Goal: Navigation & Orientation: Find specific page/section

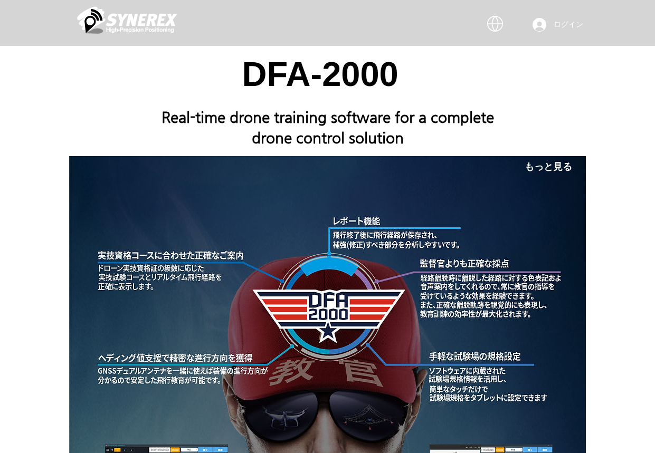
click at [600, 228] on div at bounding box center [327, 374] width 655 height 657
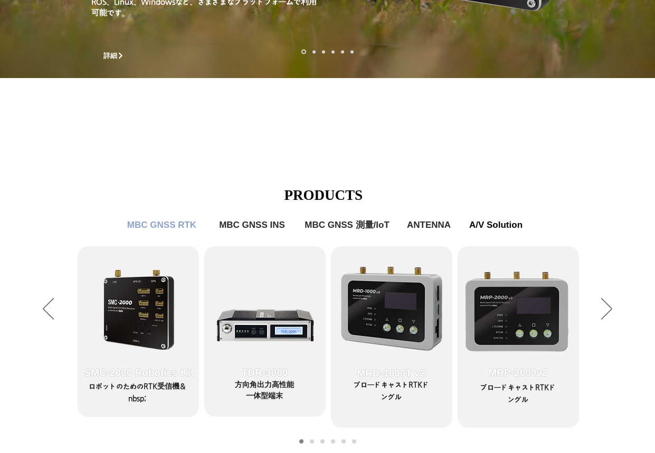
click at [446, 153] on div "LimX Dinamics" at bounding box center [327, 226] width 655 height 453
click at [616, 347] on div "LimX Dinamics" at bounding box center [327, 226] width 655 height 453
click at [610, 311] on div "LimX Dinamics" at bounding box center [327, 226] width 655 height 453
click at [605, 310] on div "LimX Dinamics" at bounding box center [327, 226] width 655 height 453
click at [322, 49] on icon "サイトに戻る" at bounding box center [322, 46] width 10 height 13
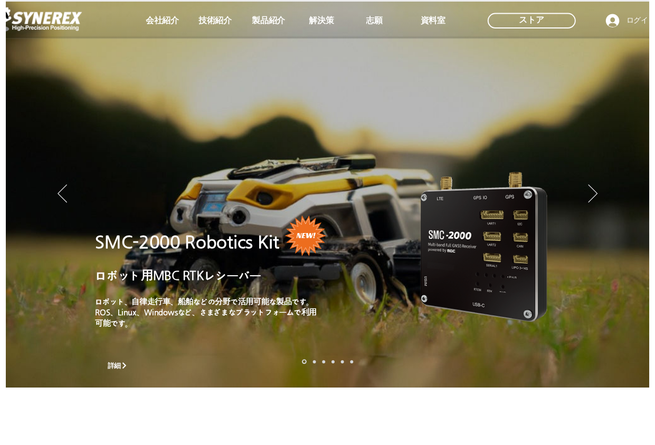
scroll to position [316, 0]
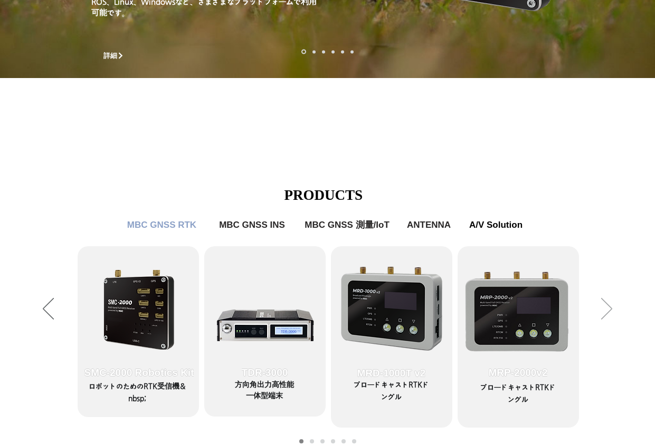
click at [608, 310] on icon "次へ" at bounding box center [606, 309] width 11 height 22
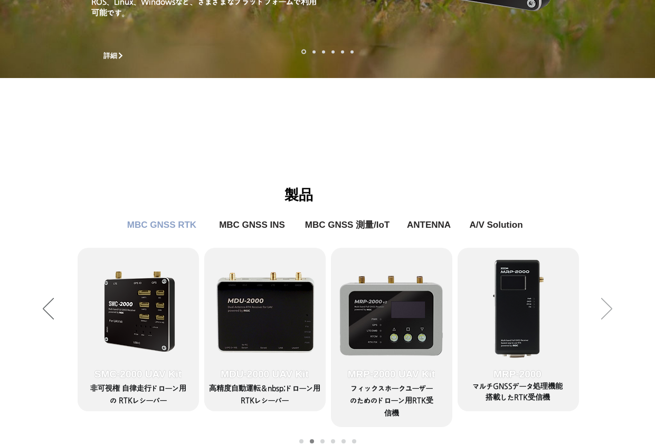
click at [608, 310] on icon "次へ" at bounding box center [606, 309] width 11 height 22
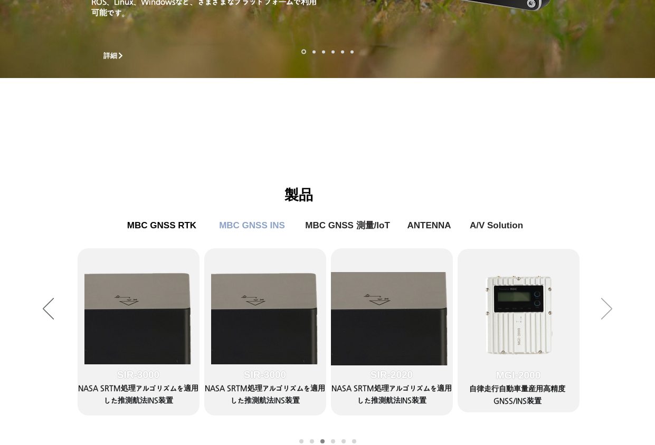
click at [608, 310] on icon "次へ" at bounding box center [606, 309] width 11 height 22
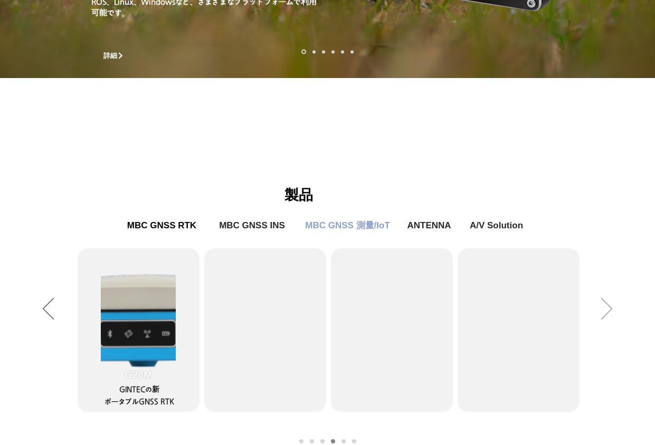
click at [608, 310] on icon "次へ" at bounding box center [606, 309] width 11 height 22
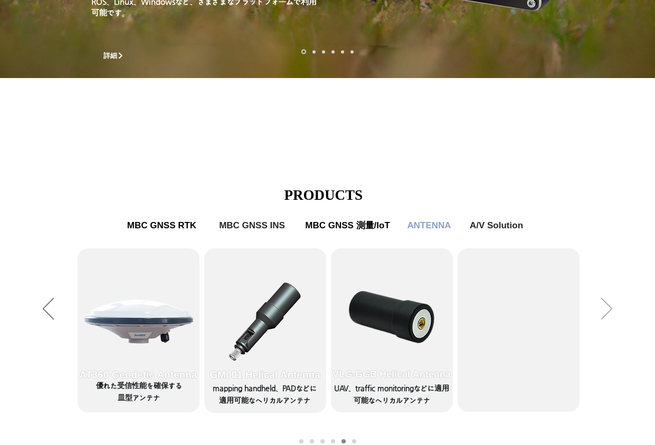
click at [608, 310] on icon "次へ" at bounding box center [606, 309] width 11 height 22
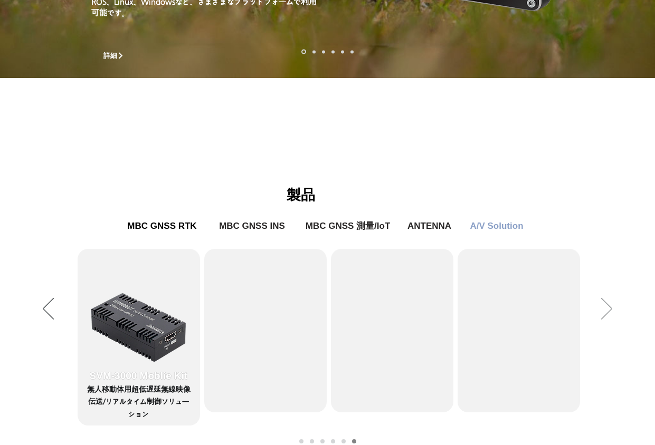
click at [608, 310] on icon "次へ" at bounding box center [606, 309] width 11 height 22
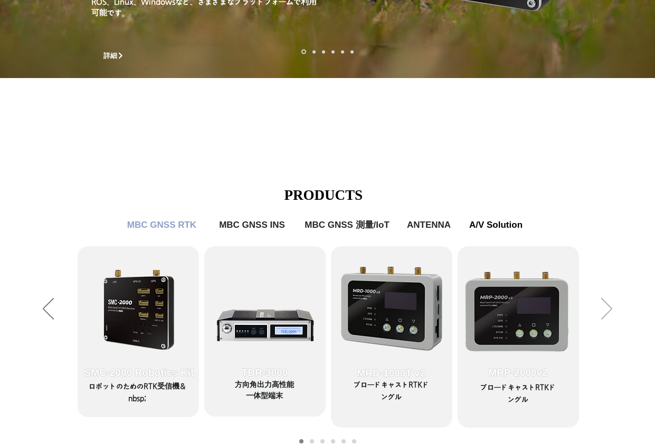
click at [608, 310] on icon "次へ" at bounding box center [606, 309] width 11 height 22
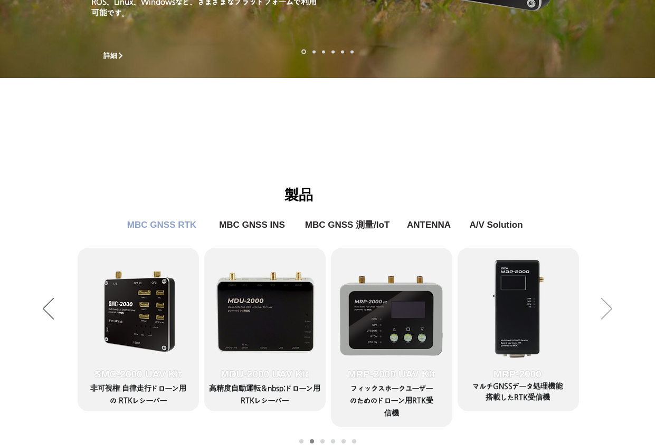
click at [608, 310] on icon "次へ" at bounding box center [606, 309] width 11 height 22
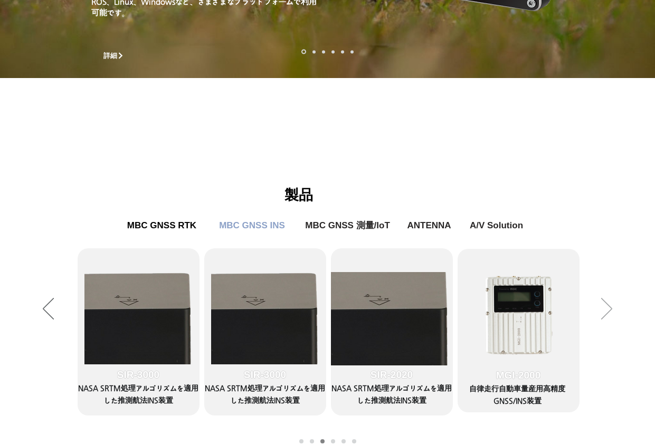
click at [608, 310] on icon "次へ" at bounding box center [606, 309] width 11 height 22
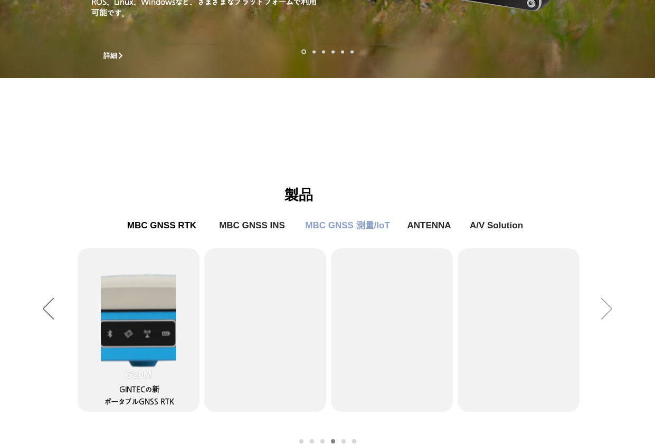
click at [608, 310] on icon "次へ" at bounding box center [606, 309] width 11 height 22
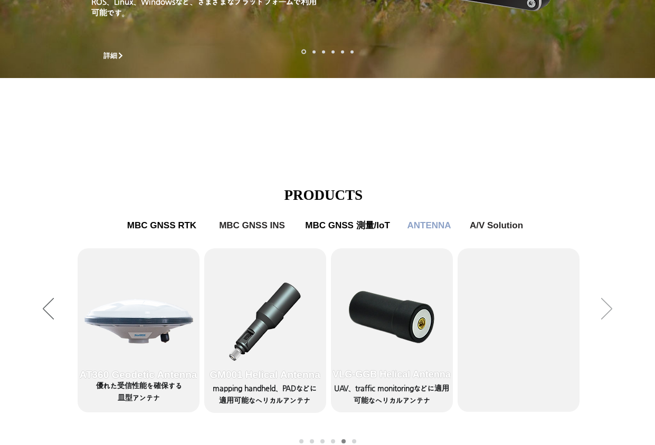
click at [608, 310] on icon "次へ" at bounding box center [606, 309] width 11 height 22
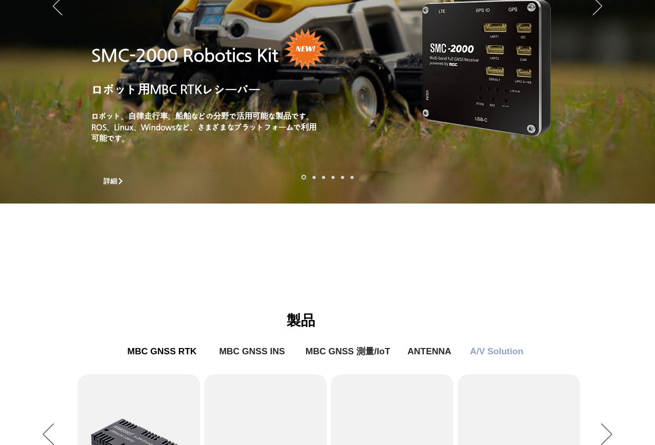
scroll to position [0, 0]
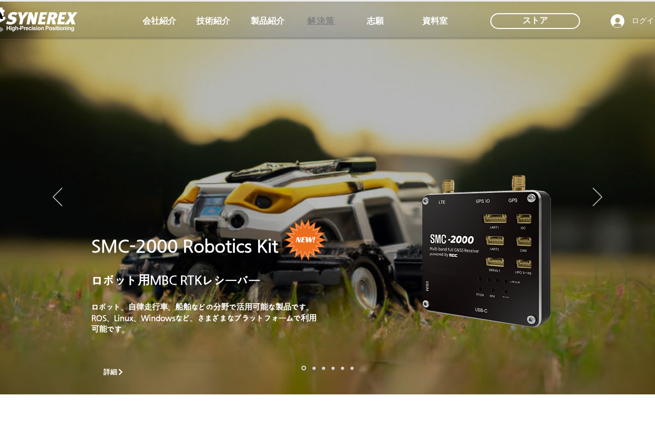
click at [329, 23] on span "解決策" at bounding box center [321, 21] width 28 height 11
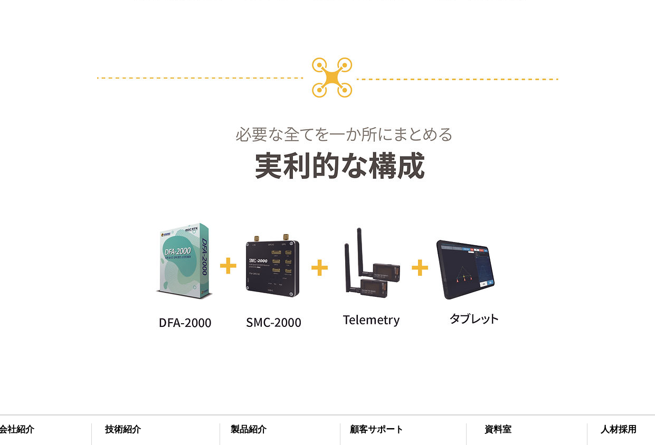
scroll to position [3204, 0]
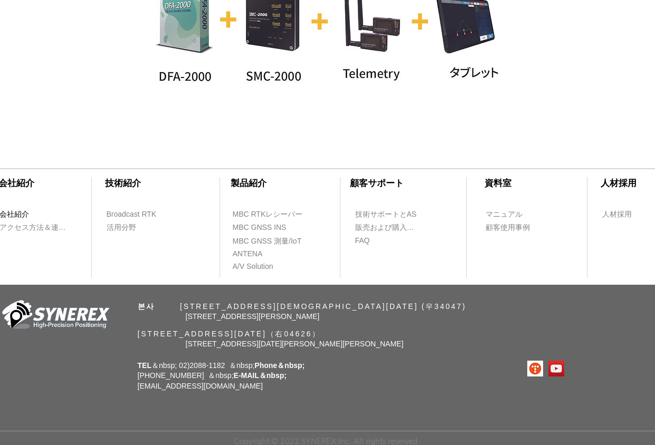
click at [14, 212] on span "会社紹介" at bounding box center [14, 214] width 30 height 11
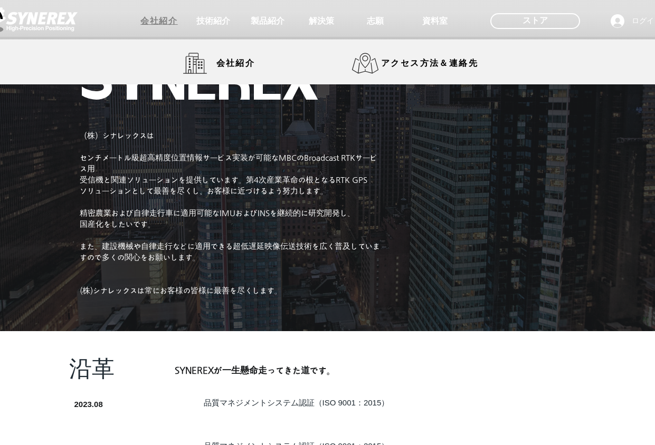
click at [158, 23] on span "会社紹介" at bounding box center [158, 21] width 37 height 11
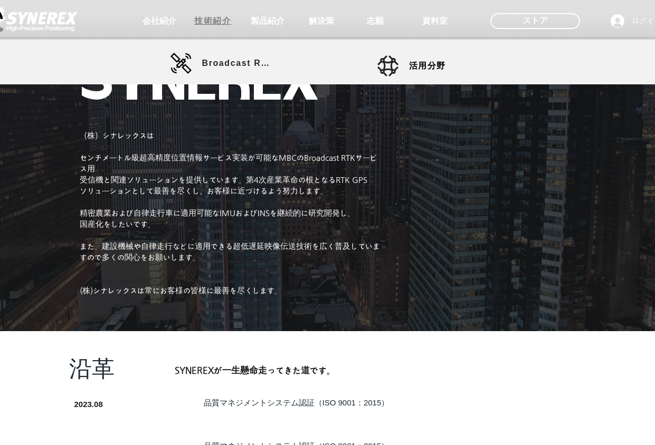
click at [214, 21] on span "技術紹介" at bounding box center [212, 21] width 37 height 11
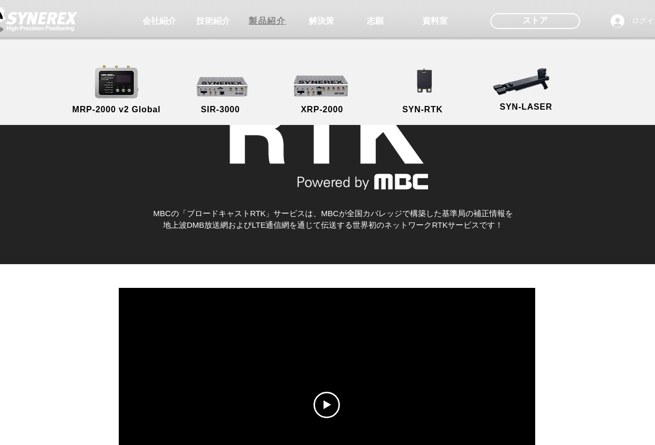
click at [260, 22] on span "製品紹介" at bounding box center [266, 21] width 37 height 11
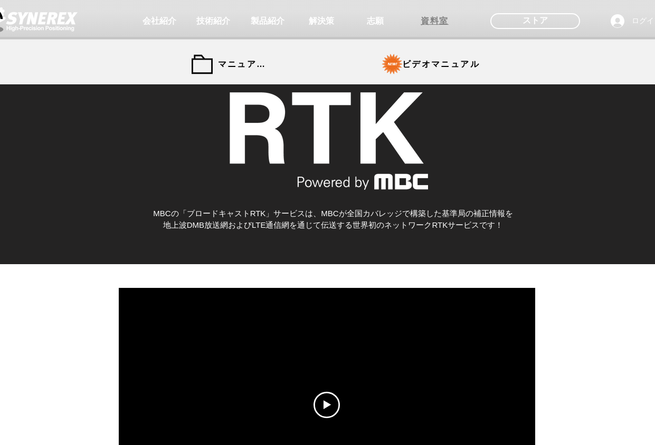
click at [431, 22] on span "資料室" at bounding box center [434, 21] width 28 height 11
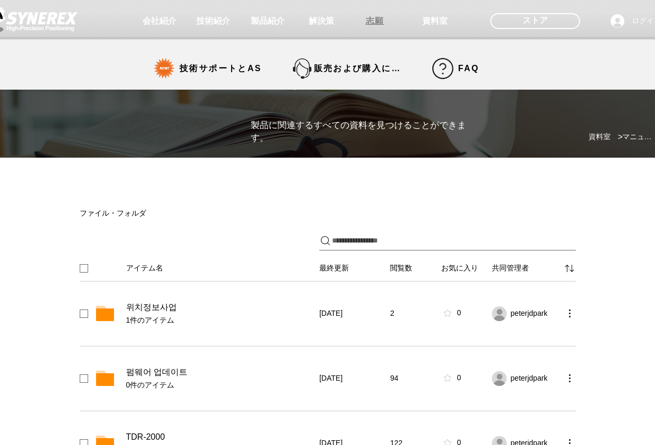
click at [377, 21] on span "志願" at bounding box center [375, 21] width 18 height 11
select select "******"
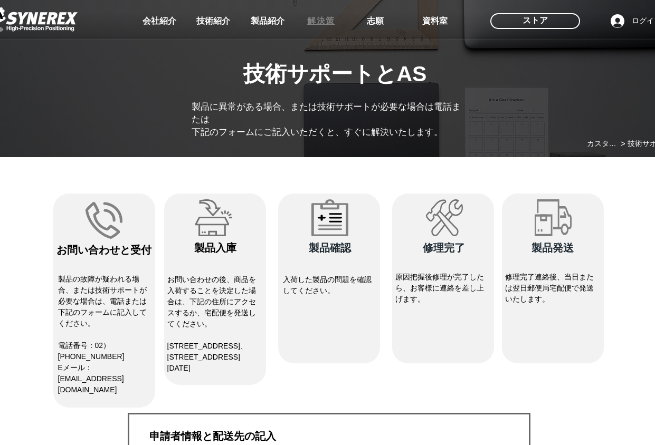
click at [307, 22] on span "解決策" at bounding box center [321, 21] width 53 height 21
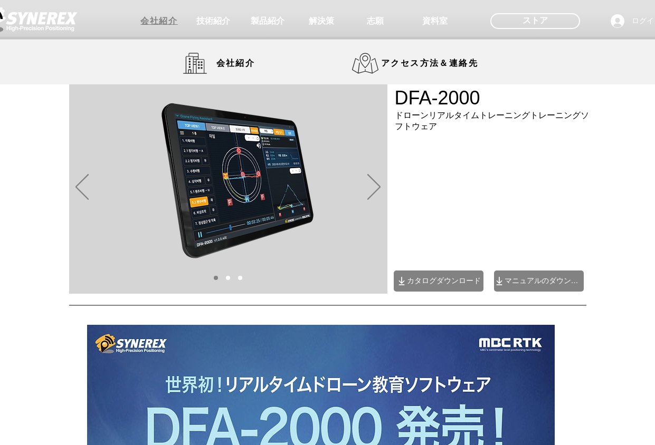
click at [150, 22] on span "会社紹介" at bounding box center [158, 21] width 37 height 11
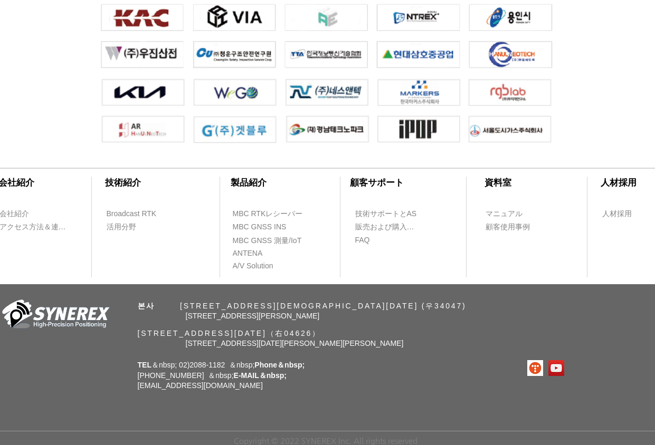
scroll to position [2434, 0]
click at [117, 225] on span "活用分野" at bounding box center [122, 227] width 30 height 11
click at [120, 223] on span "活用分野" at bounding box center [122, 227] width 30 height 11
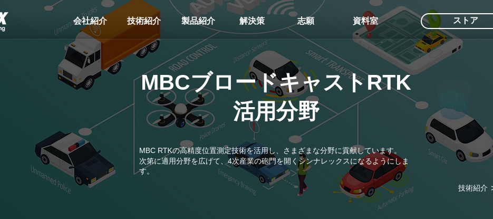
click at [241, 184] on img "main content" at bounding box center [258, 107] width 517 height 229
